Goal: Transaction & Acquisition: Purchase product/service

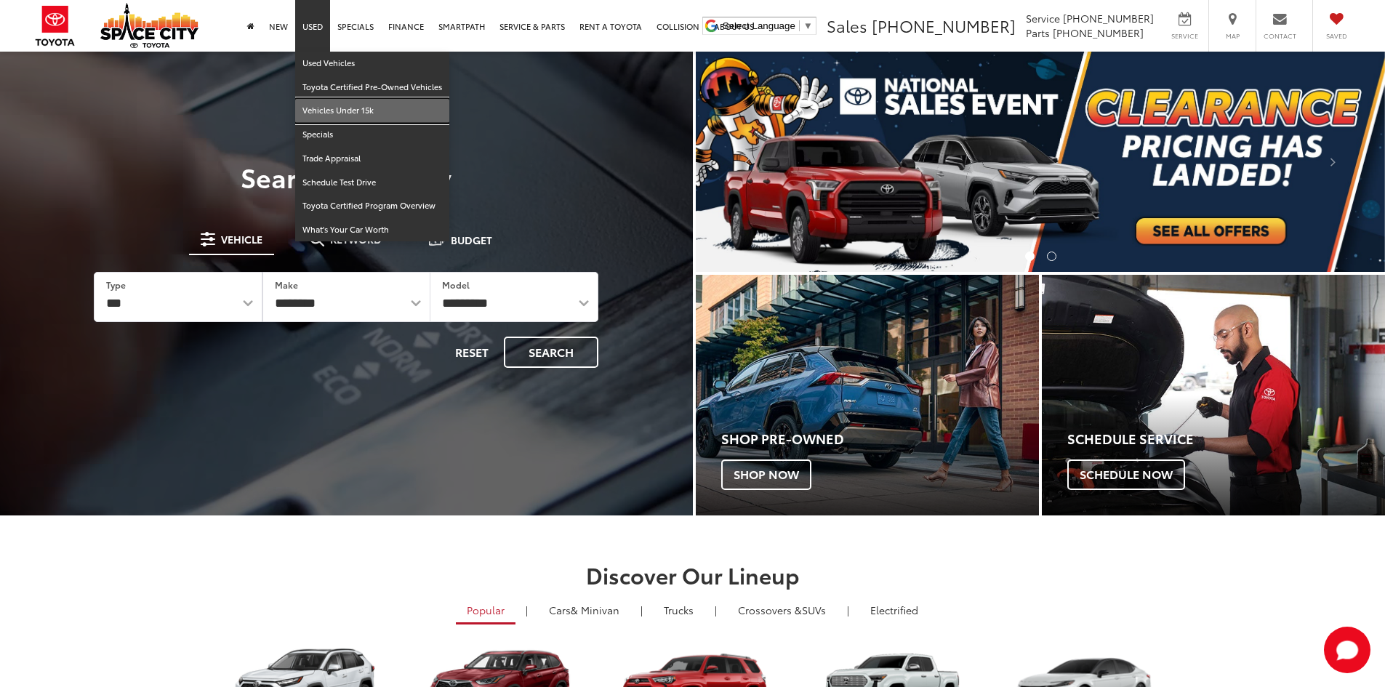
click at [321, 105] on link "Vehicles Under 15k" at bounding box center [372, 111] width 154 height 24
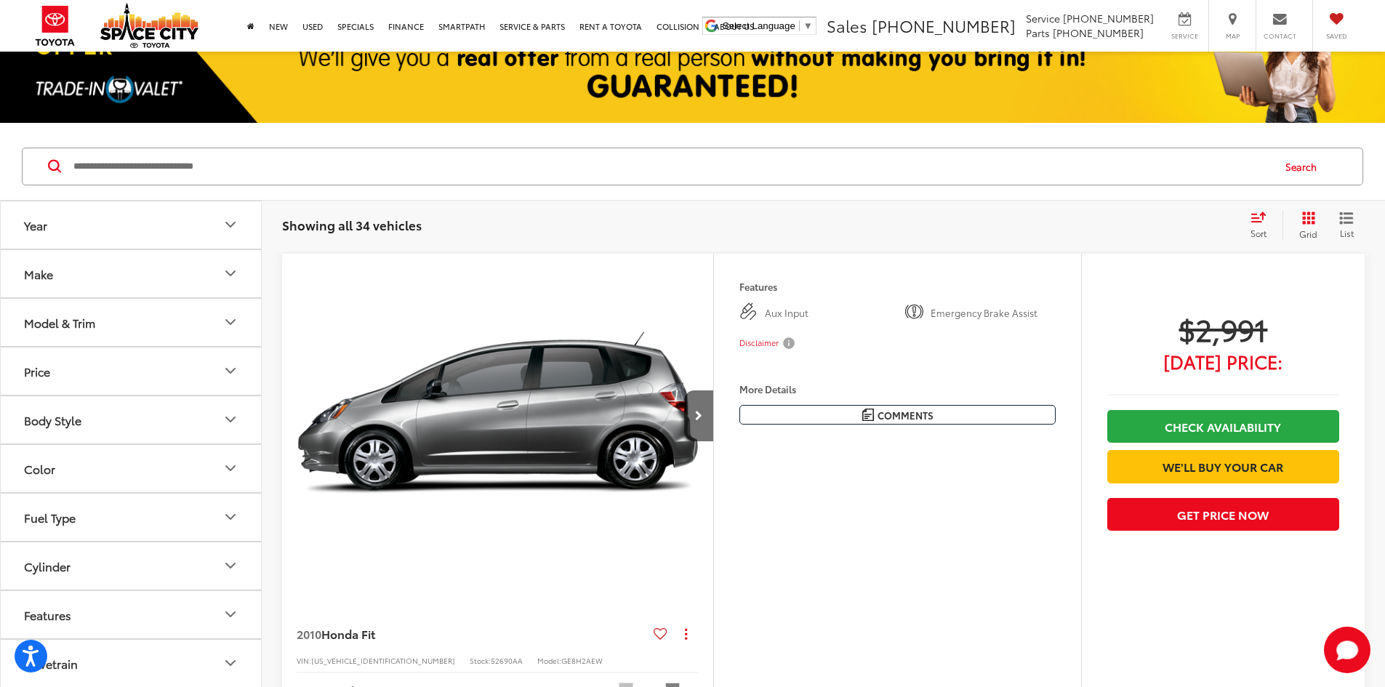
scroll to position [218, 0]
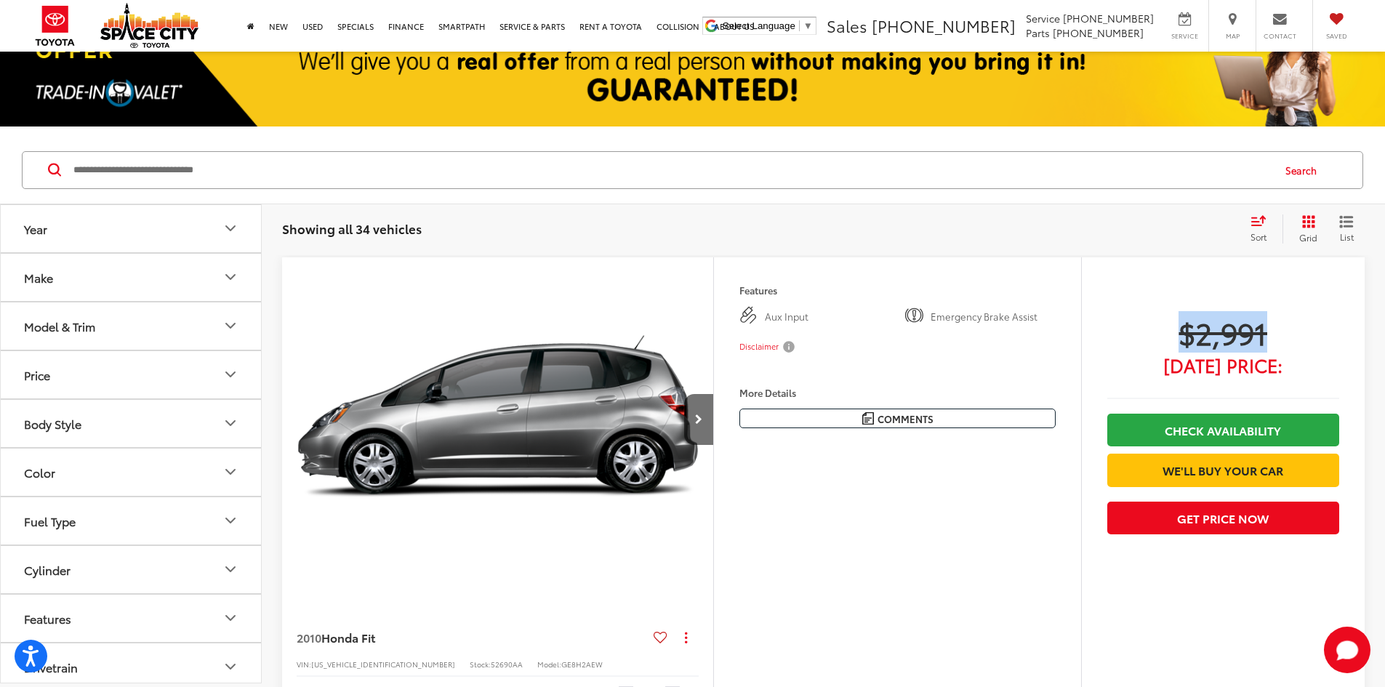
drag, startPoint x: 1222, startPoint y: 330, endPoint x: 1147, endPoint y: 336, distance: 75.1
click at [1147, 336] on span "$2,991" at bounding box center [1223, 332] width 232 height 36
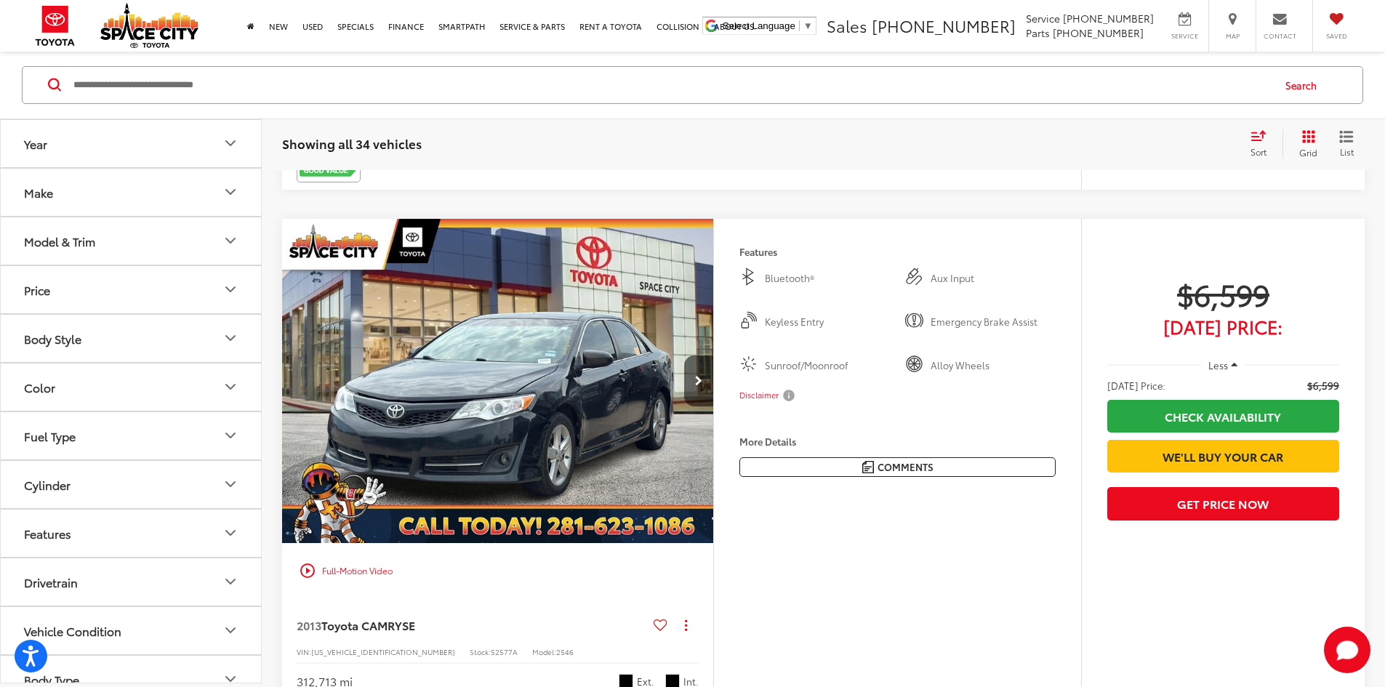
scroll to position [3563, 0]
